Goal: Communication & Community: Participate in discussion

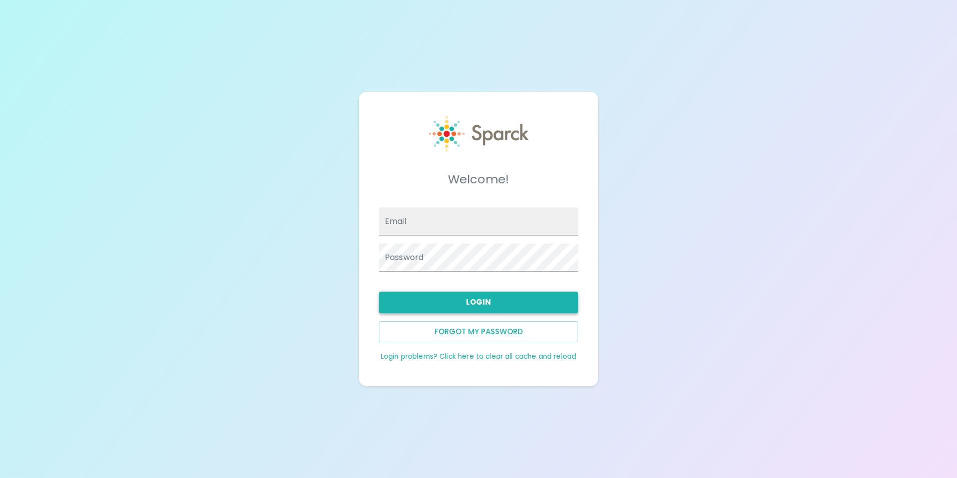
type input "[EMAIL_ADDRESS][DOMAIN_NAME]"
click at [457, 302] on button "Login" at bounding box center [478, 301] width 199 height 21
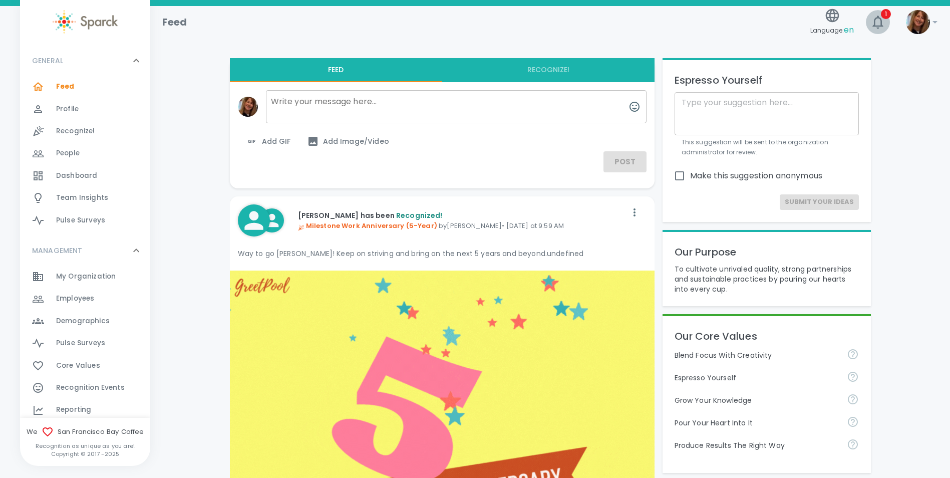
click at [880, 22] on icon "button" at bounding box center [878, 22] width 16 height 16
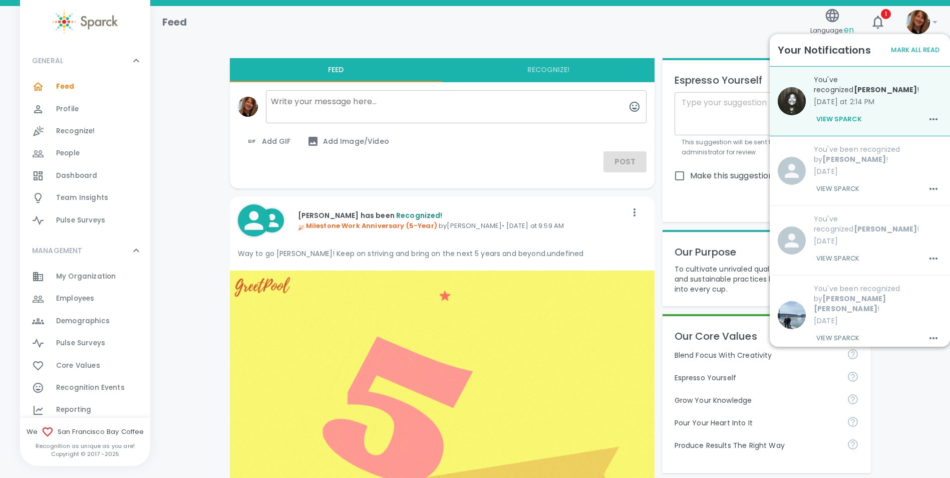
click at [846, 116] on button "View Sparck" at bounding box center [839, 119] width 51 height 17
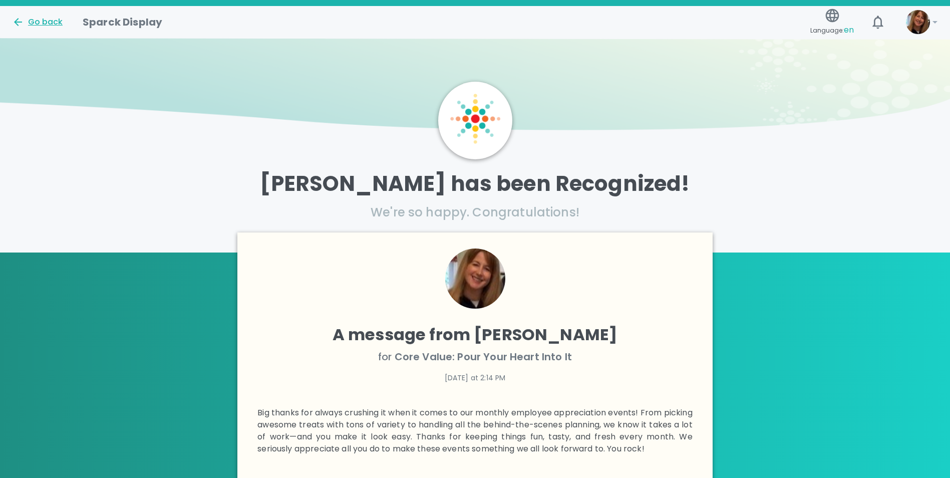
click at [36, 21] on div "Go back" at bounding box center [37, 22] width 51 height 12
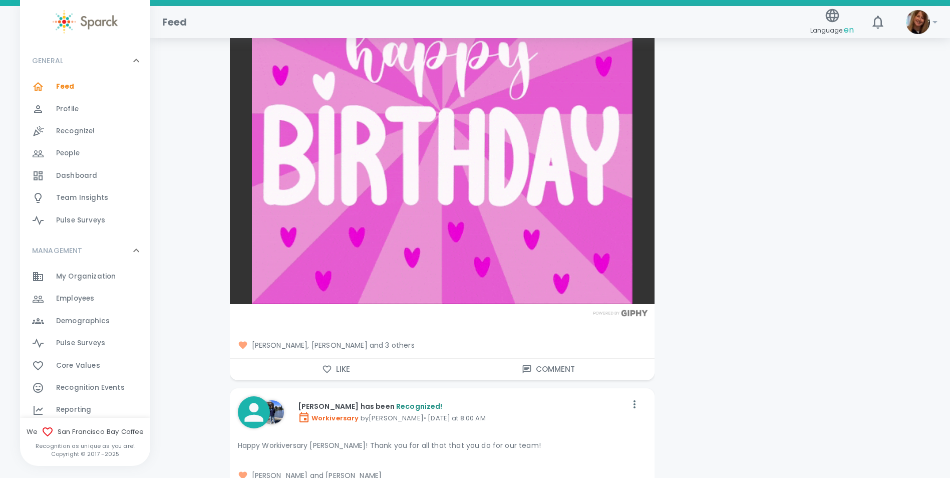
scroll to position [1452, 0]
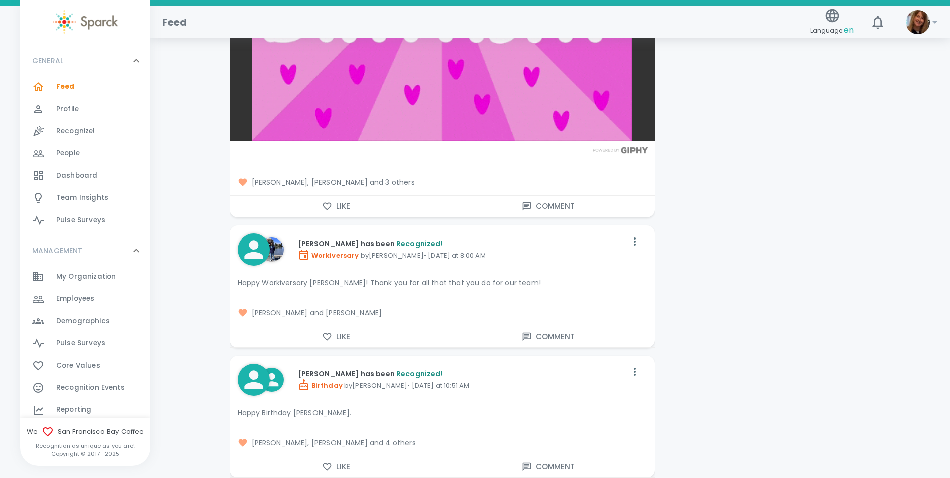
click at [326, 335] on icon "button" at bounding box center [327, 336] width 10 height 10
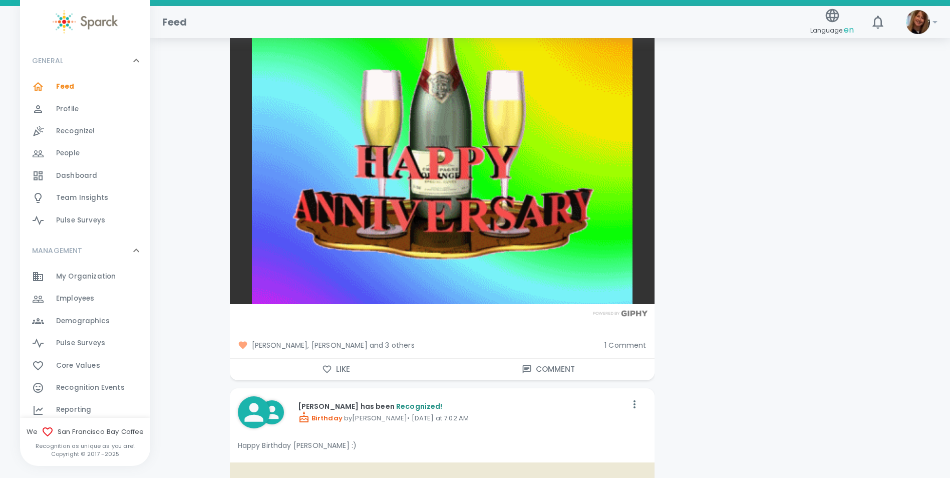
scroll to position [2654, 0]
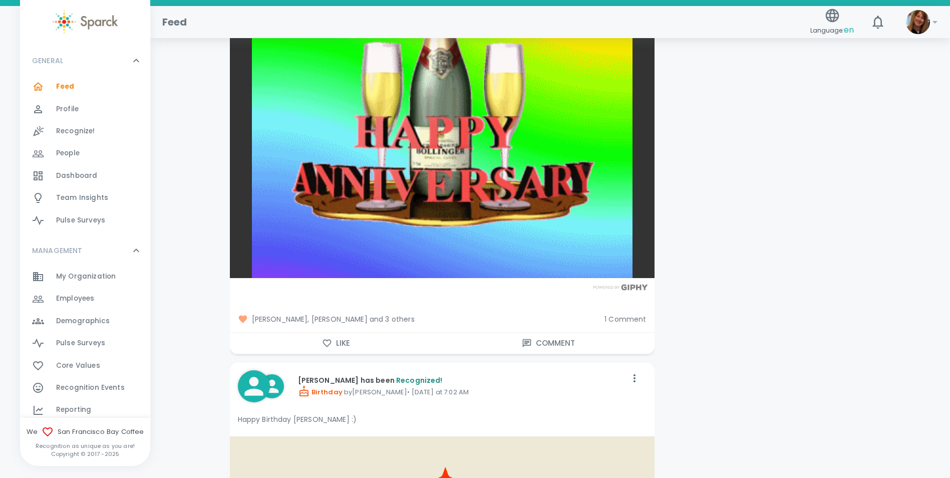
click at [324, 342] on icon "button" at bounding box center [327, 343] width 10 height 10
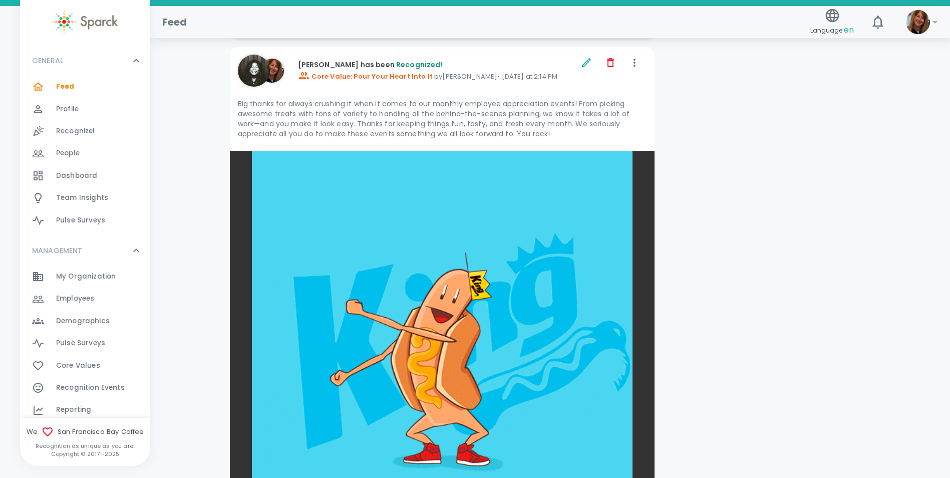
scroll to position [3605, 0]
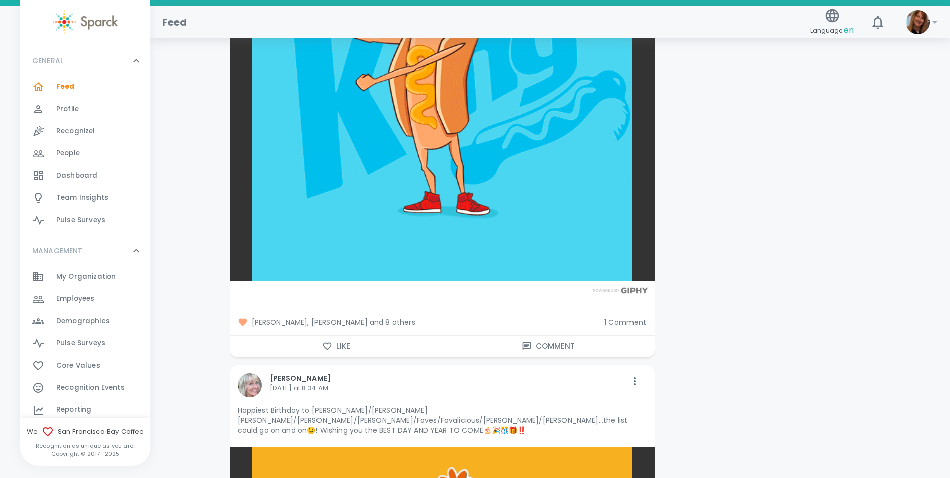
click at [635, 320] on span "1 Comment" at bounding box center [625, 322] width 42 height 10
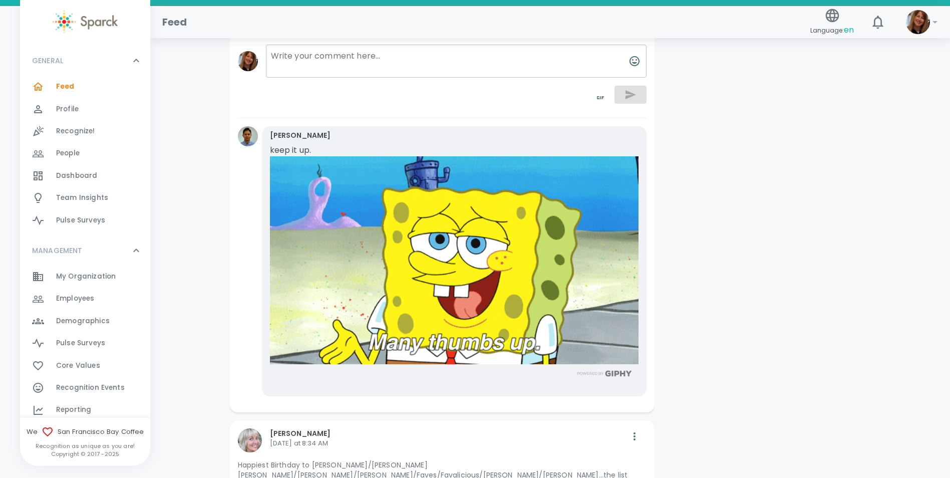
scroll to position [3805, 0]
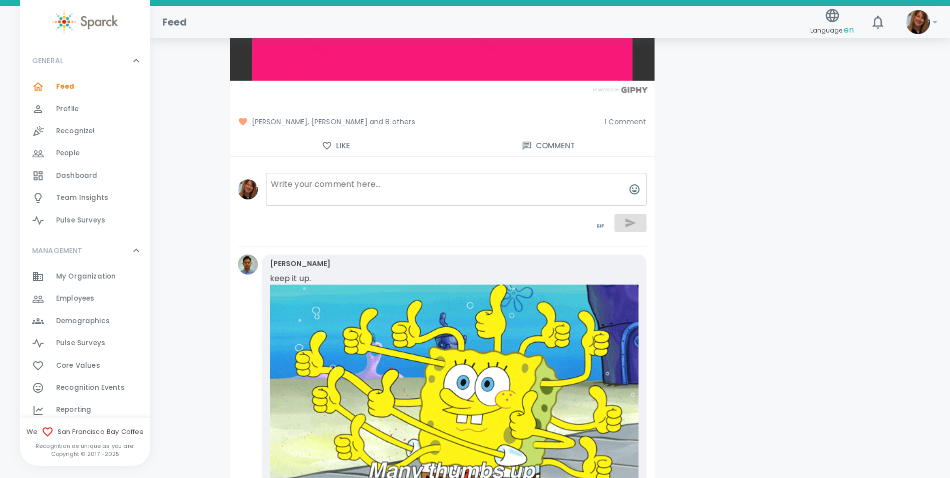
click at [377, 122] on span "[PERSON_NAME], [PERSON_NAME] and 8 others" at bounding box center [417, 122] width 359 height 10
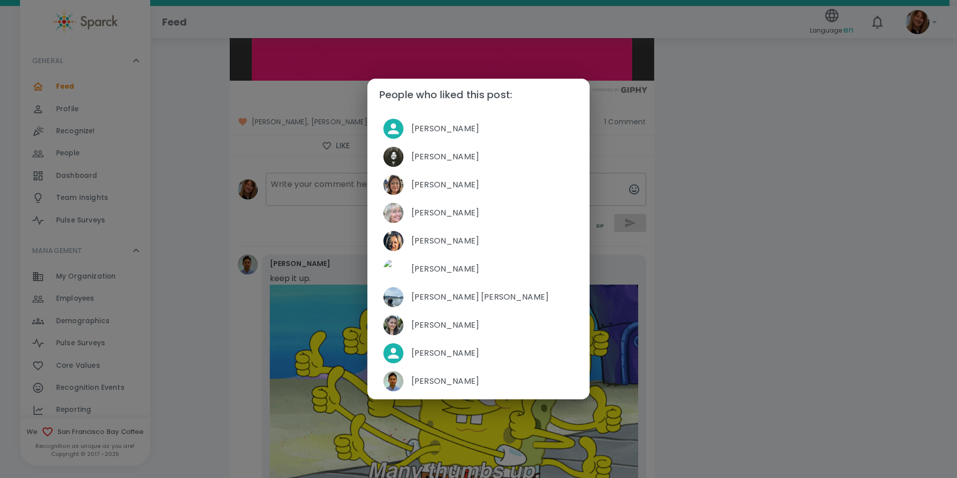
click at [187, 97] on div "People who liked this post: [PERSON_NAME] [PERSON_NAME] [PERSON_NAME] [PERSON_N…" at bounding box center [478, 239] width 957 height 478
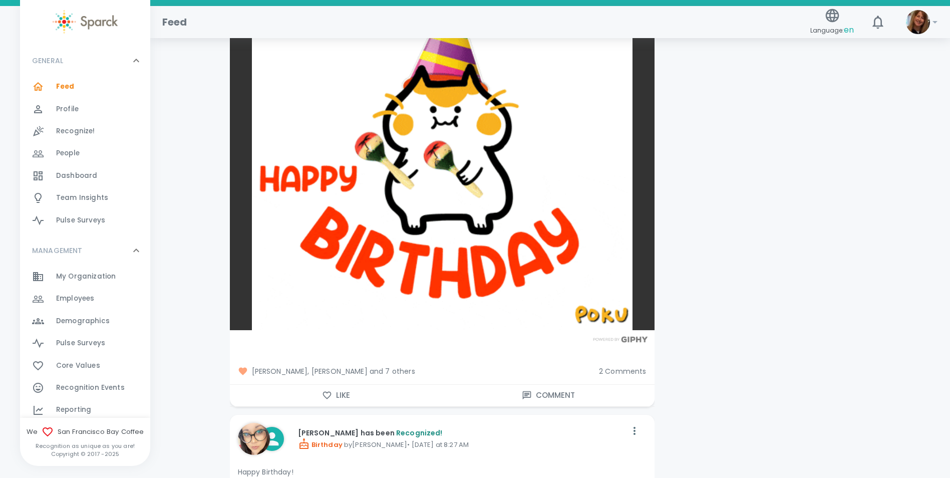
scroll to position [4656, 0]
